Goal: Find specific page/section: Find specific page/section

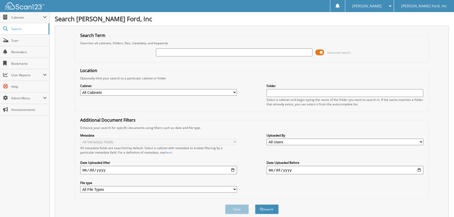
type input "1"
type input "6144949"
click at [255, 205] on button "Search" at bounding box center [267, 210] width 24 height 10
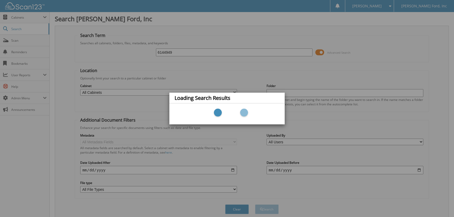
scroll to position [11, 0]
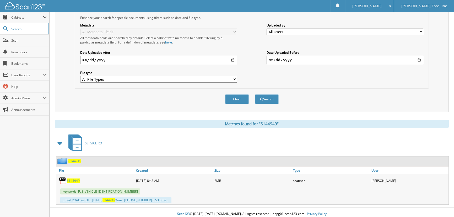
click at [71, 179] on span "6144949" at bounding box center [73, 181] width 13 height 4
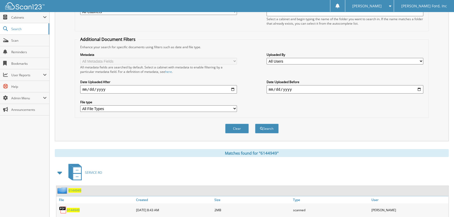
scroll to position [15, 0]
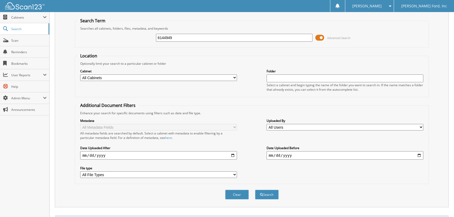
drag, startPoint x: 222, startPoint y: 44, endPoint x: 223, endPoint y: 40, distance: 4.3
click at [222, 42] on div "6144949 Advanced Search" at bounding box center [252, 38] width 349 height 14
click at [223, 39] on input "6144949" at bounding box center [234, 38] width 157 height 8
type input "6145298"
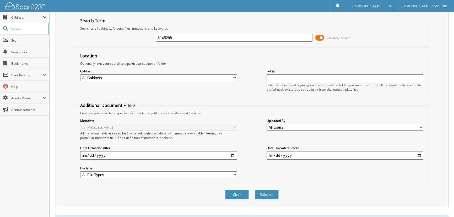
click at [255, 190] on button "Search" at bounding box center [267, 195] width 24 height 10
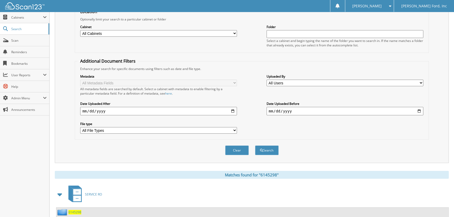
scroll to position [110, 0]
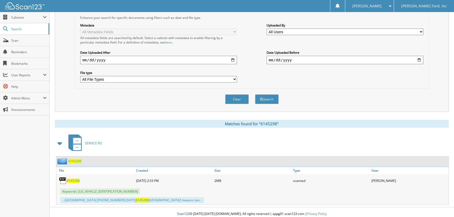
click at [73, 179] on span "6145298" at bounding box center [73, 181] width 13 height 4
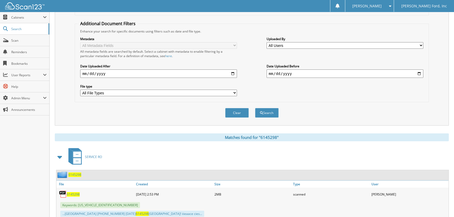
scroll to position [86, 0]
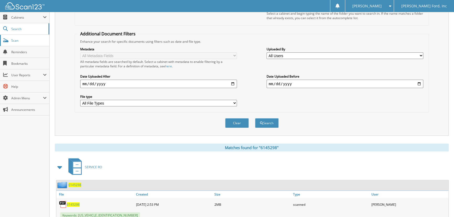
click at [17, 40] on span "Scan" at bounding box center [28, 40] width 35 height 4
